Goal: Find specific page/section: Find specific page/section

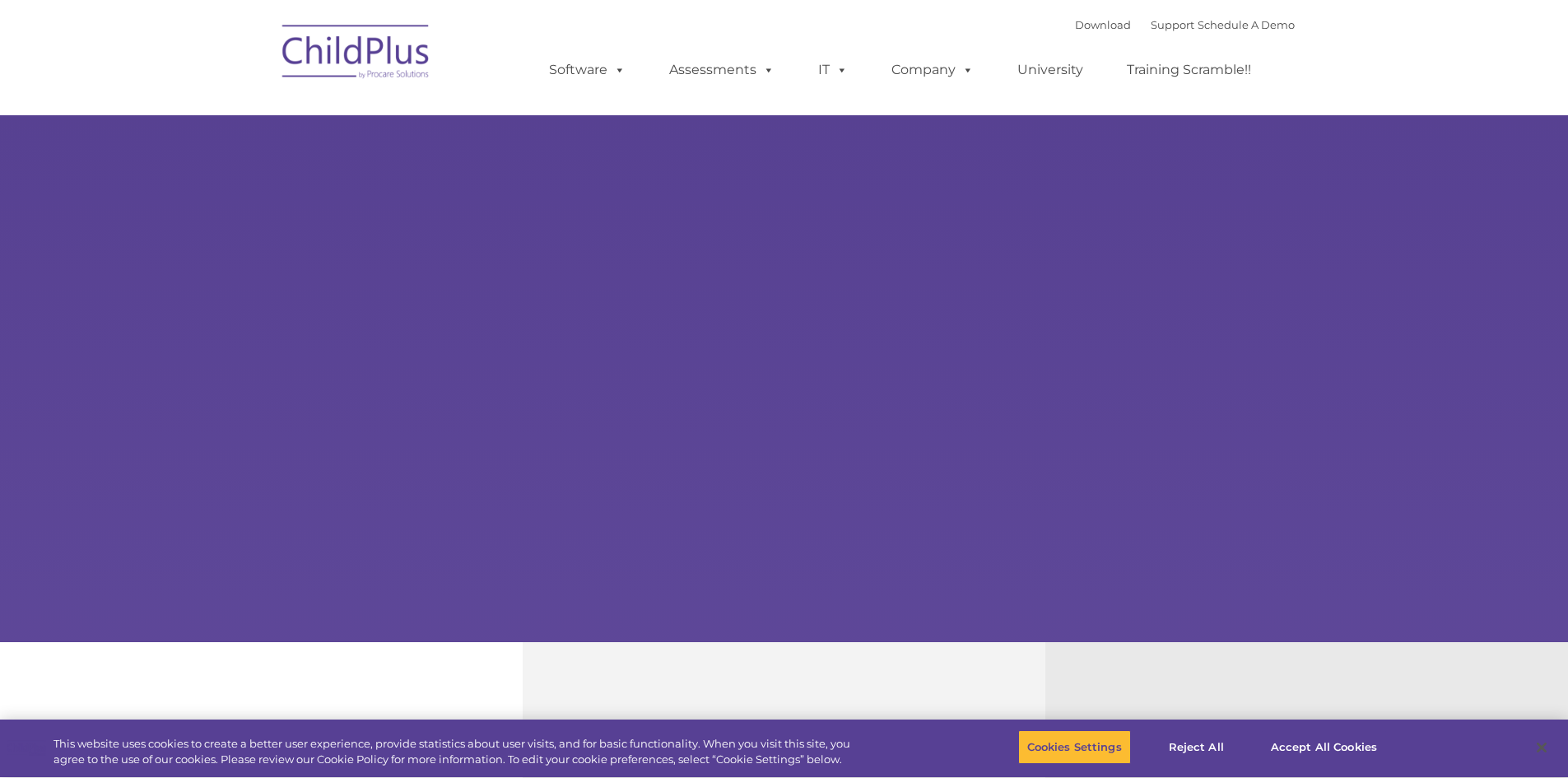
select select "MEDIUM"
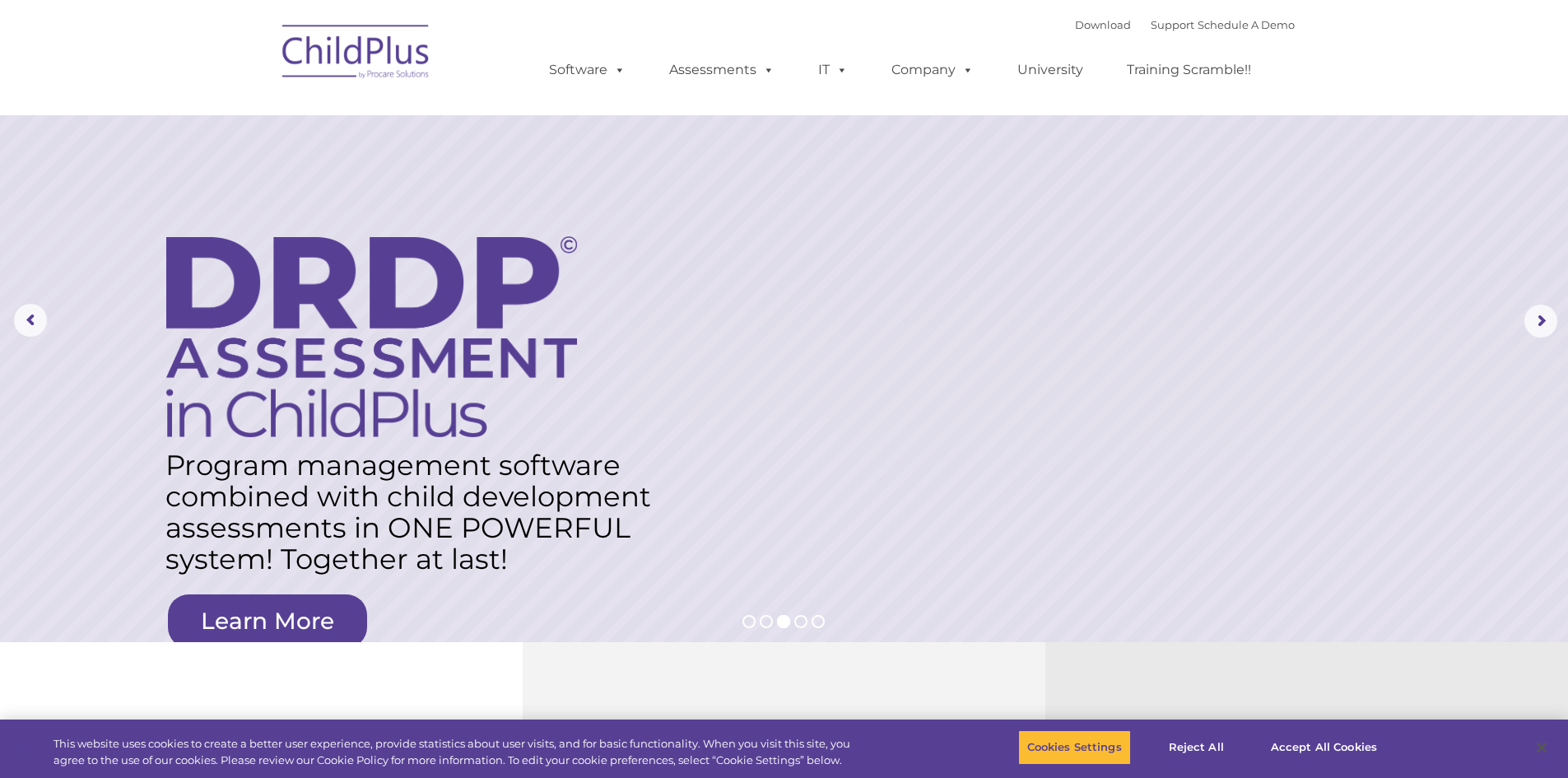
drag, startPoint x: 1410, startPoint y: 1, endPoint x: 376, endPoint y: 43, distance: 1034.9
click at [376, 43] on img at bounding box center [357, 54] width 165 height 82
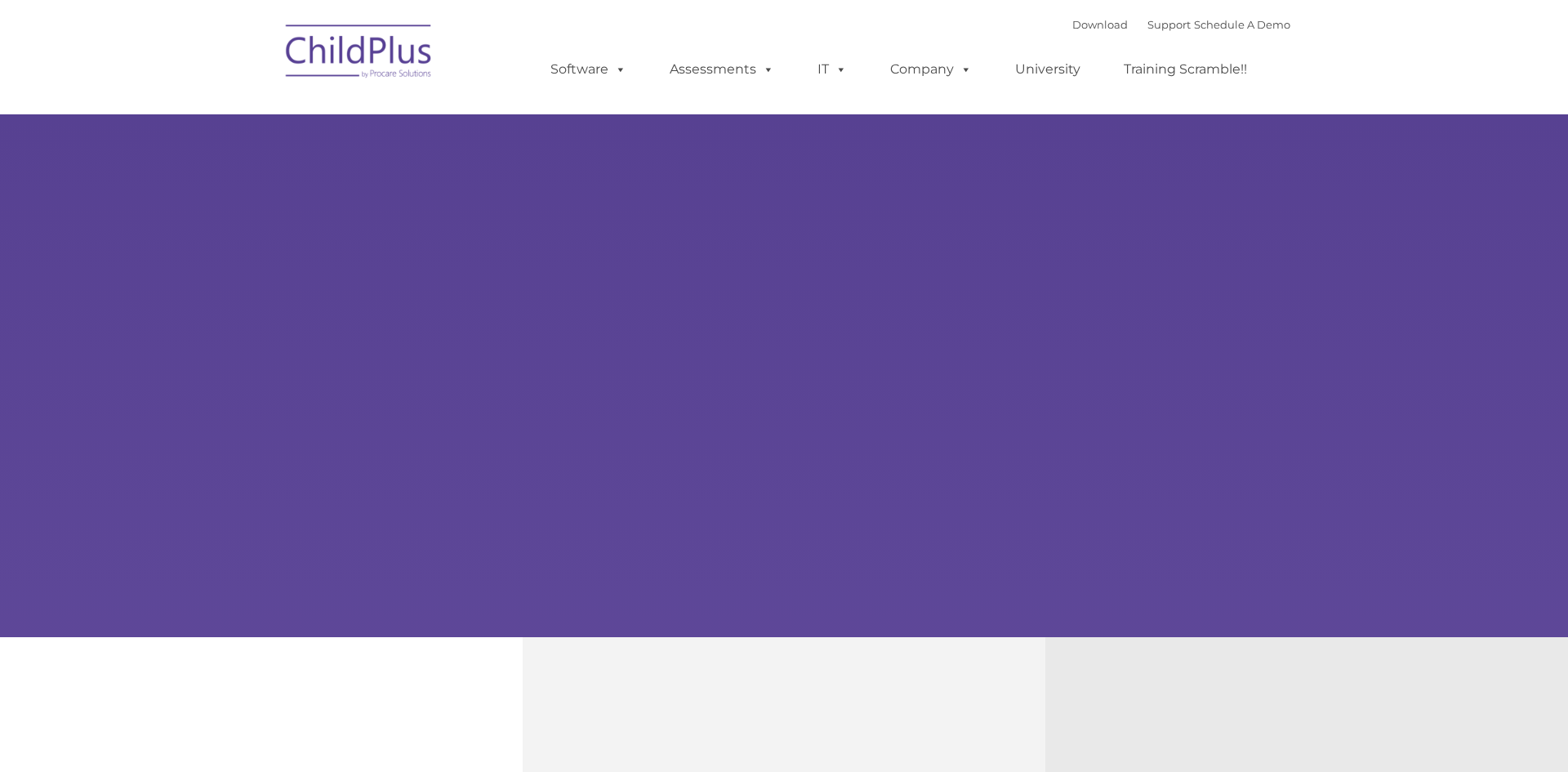
type input ""
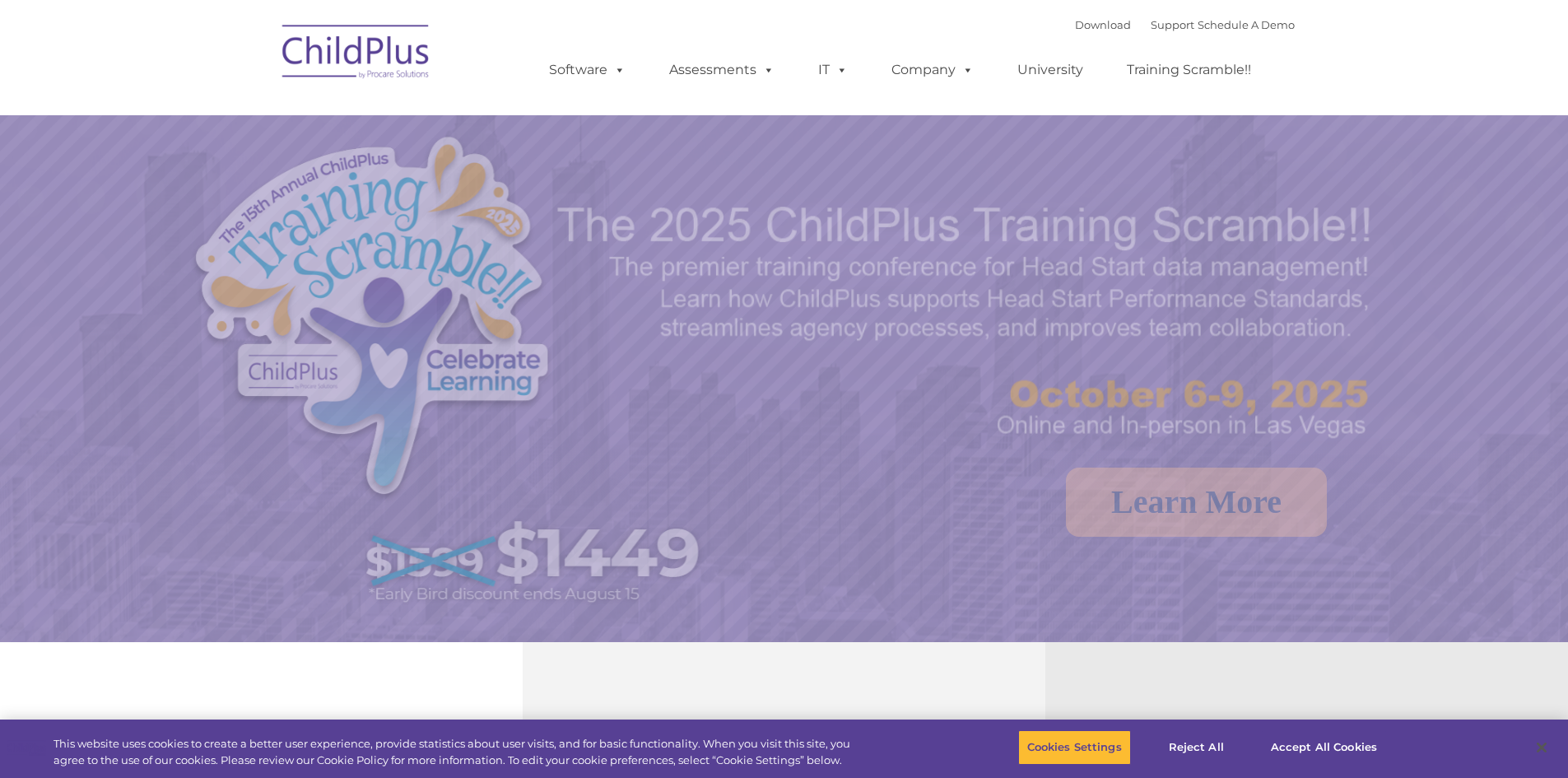
select select "MEDIUM"
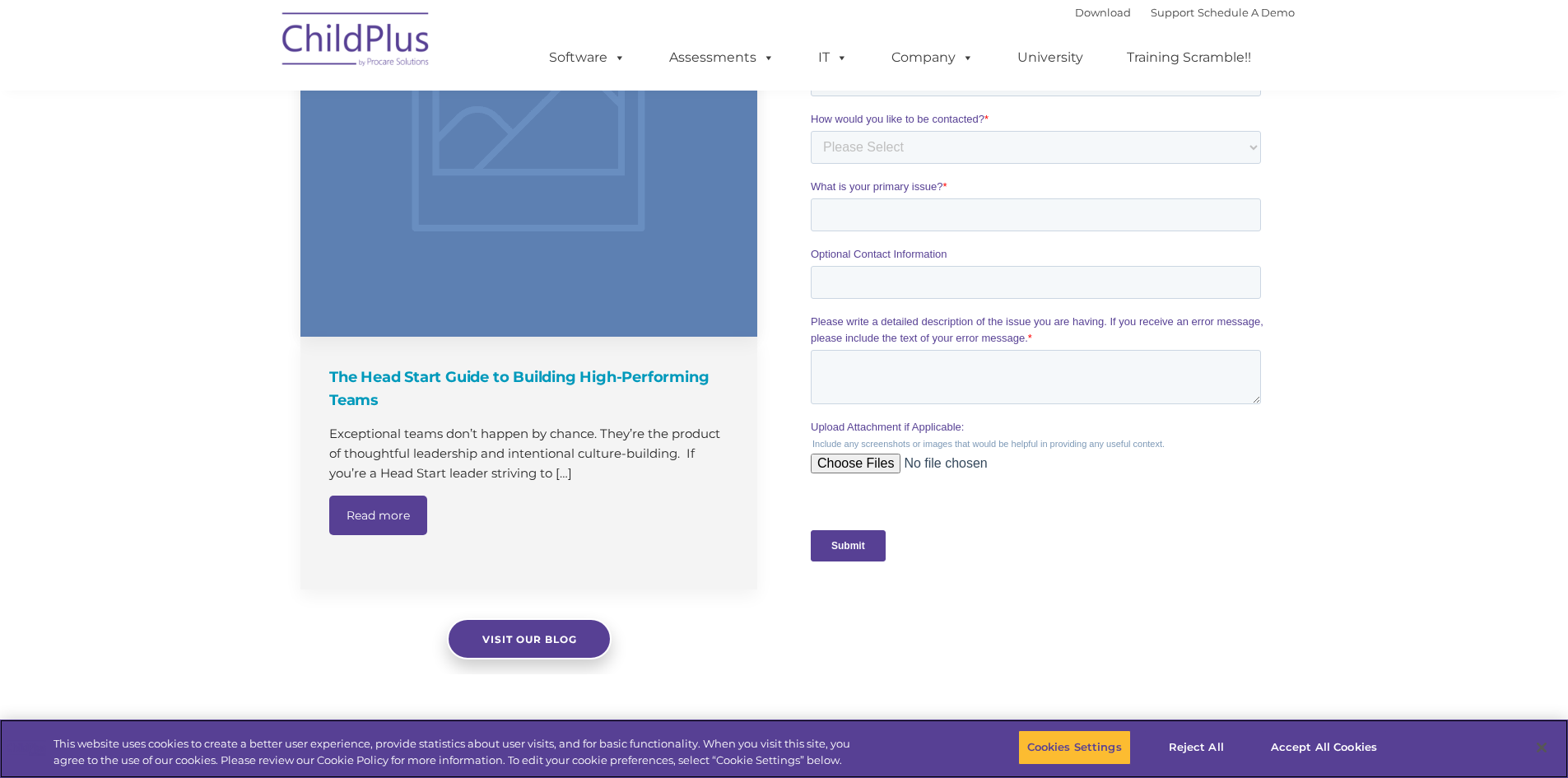
scroll to position [1277, 0]
